Goal: Task Accomplishment & Management: Manage account settings

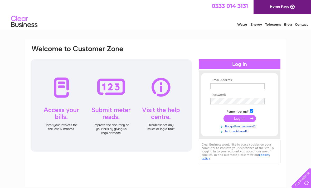
click at [236, 86] on input "text" at bounding box center [237, 86] width 54 height 6
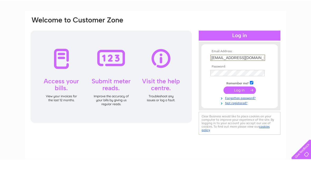
type input "lynnemborland@btinternet.com"
click at [238, 115] on input "submit" at bounding box center [239, 118] width 32 height 7
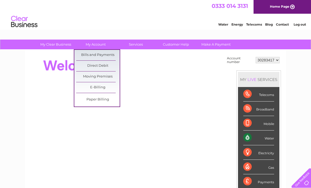
click at [99, 101] on link "Paper Billing" at bounding box center [97, 99] width 43 height 11
click at [95, 55] on link "Bills and Payments" at bounding box center [97, 55] width 43 height 11
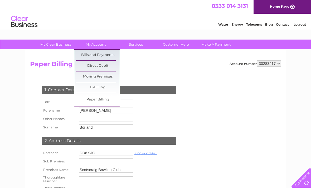
click at [104, 54] on link "Bills and Payments" at bounding box center [97, 55] width 43 height 11
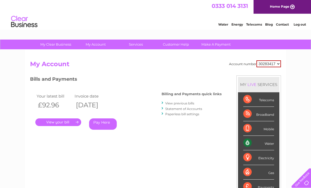
click at [62, 121] on link "." at bounding box center [58, 122] width 46 height 8
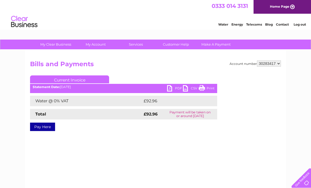
click at [167, 90] on link "PDF" at bounding box center [175, 89] width 16 height 8
click at [174, 87] on link "PDF" at bounding box center [175, 89] width 16 height 8
click at [301, 26] on link "Log out" at bounding box center [299, 24] width 12 height 4
